Goal: Find contact information: Find contact information

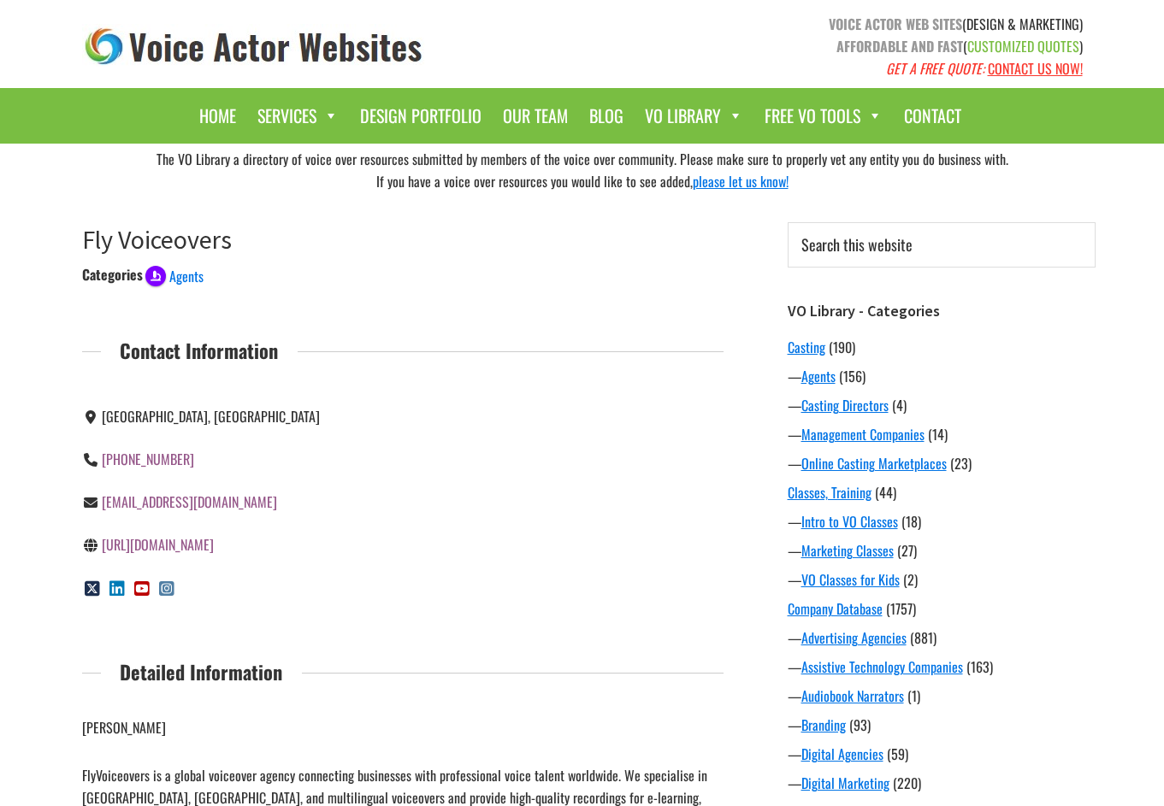
click at [336, 439] on div "[PHONE_NUMBER]" at bounding box center [236, 459] width 308 height 43
drag, startPoint x: 206, startPoint y: 453, endPoint x: 109, endPoint y: 441, distance: 98.2
click at [109, 441] on div "[PHONE_NUMBER]" at bounding box center [236, 459] width 308 height 43
copy link "44 1326 384218"
drag, startPoint x: 174, startPoint y: 413, endPoint x: 103, endPoint y: 408, distance: 70.3
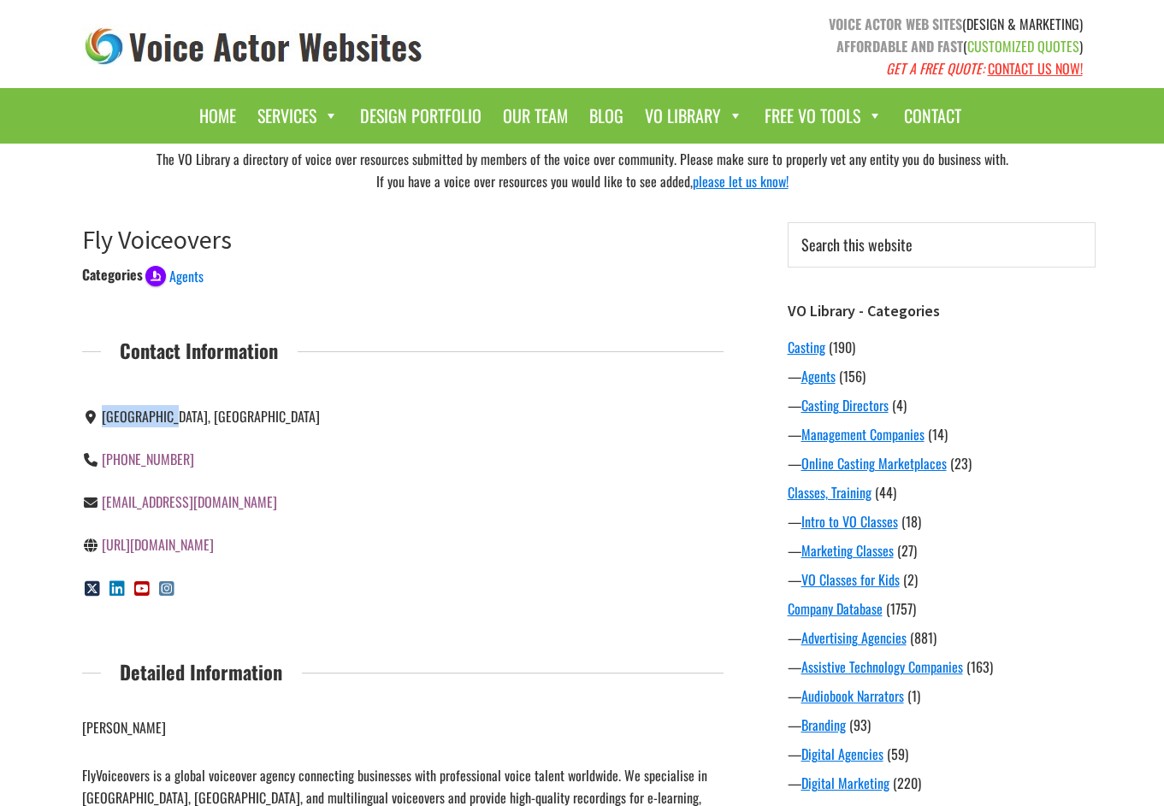
click at [103, 408] on div "[GEOGRAPHIC_DATA], [GEOGRAPHIC_DATA]" at bounding box center [236, 416] width 308 height 22
copy span "[GEOGRAPHIC_DATA], [GEOGRAPHIC_DATA]"
click at [198, 274] on span "Agents" at bounding box center [186, 276] width 34 height 21
